Goal: Obtain resource: Download file/media

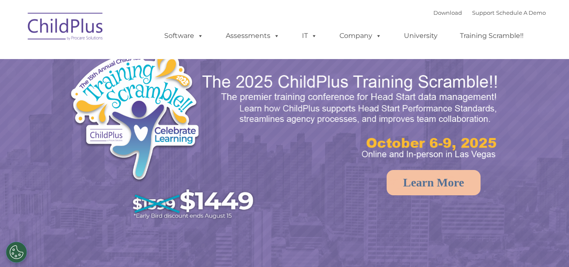
click at [434, 11] on link "Download" at bounding box center [448, 12] width 29 height 7
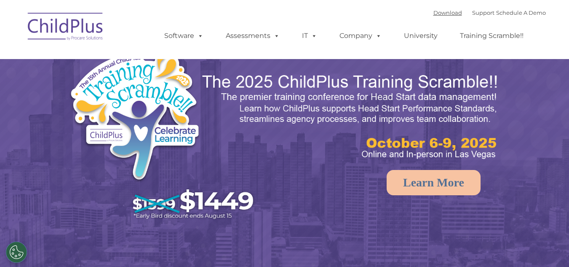
select select "MEDIUM"
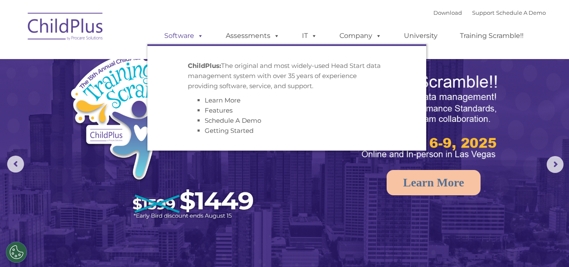
click at [192, 33] on link "Software" at bounding box center [184, 35] width 56 height 17
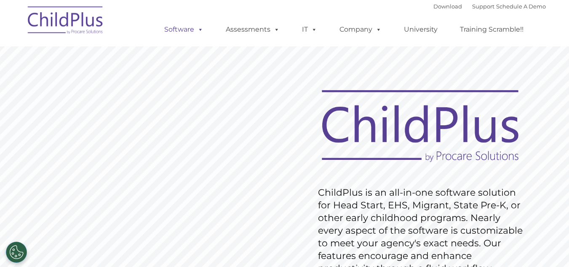
drag, startPoint x: 575, startPoint y: 21, endPoint x: 201, endPoint y: 22, distance: 373.8
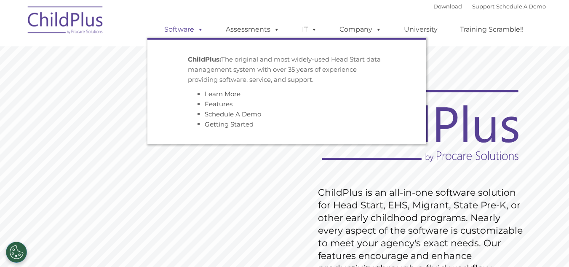
drag, startPoint x: 201, startPoint y: 22, endPoint x: 195, endPoint y: 28, distance: 9.0
drag, startPoint x: 195, startPoint y: 28, endPoint x: 184, endPoint y: 29, distance: 10.7
drag, startPoint x: 184, startPoint y: 29, endPoint x: 174, endPoint y: 14, distance: 18.0
click at [174, 14] on ul "Software ChildPlus: The original and most widely-used Head Start data managemen…" at bounding box center [346, 30] width 399 height 34
click at [186, 29] on link "Software" at bounding box center [184, 29] width 56 height 17
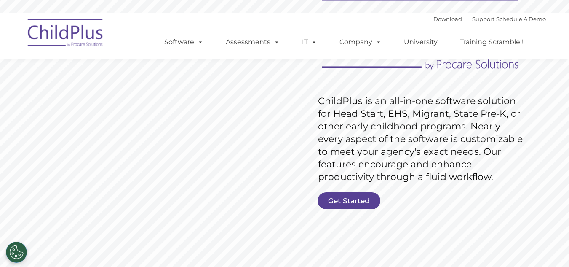
scroll to position [100, 0]
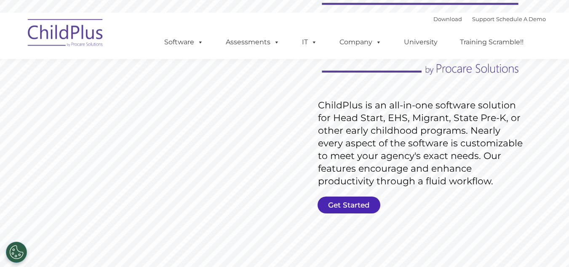
click at [347, 203] on link "Get Started" at bounding box center [349, 204] width 63 height 17
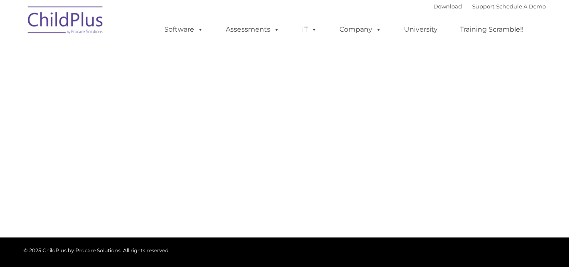
select select "MEDIUM"
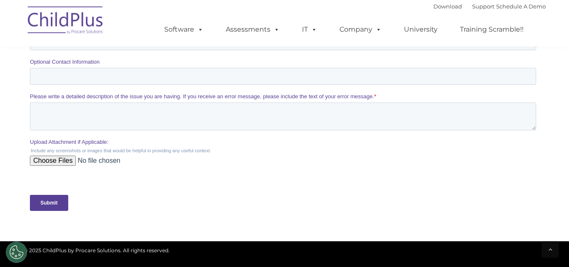
scroll to position [317, 0]
